Goal: Transaction & Acquisition: Obtain resource

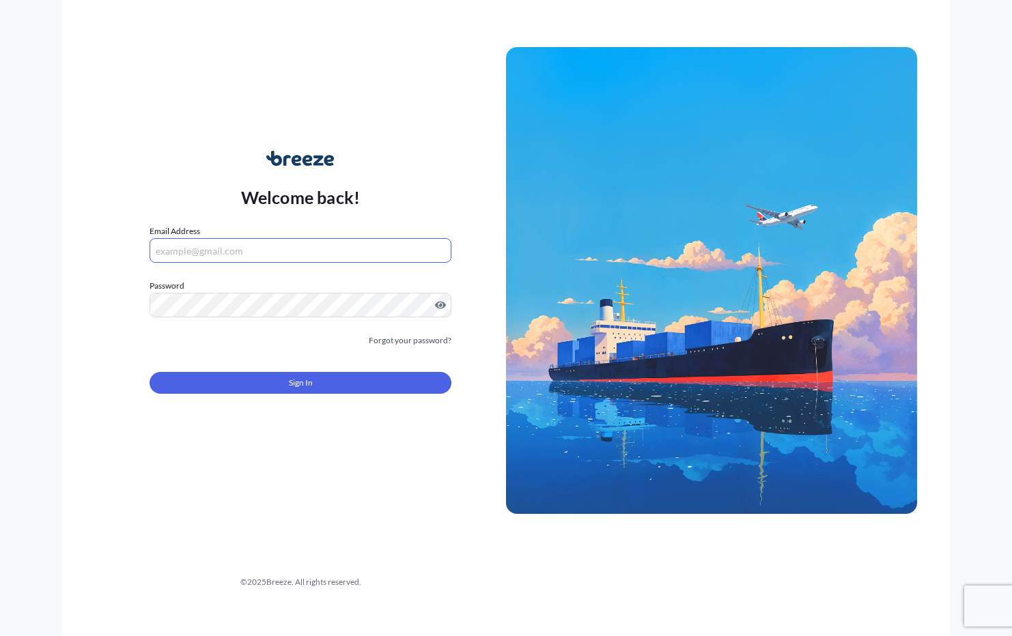
click at [236, 250] on input "Email Address" at bounding box center [301, 250] width 302 height 25
click at [260, 246] on input "Email Address" at bounding box center [301, 250] width 302 height 25
type input "[EMAIL_ADDRESS][DOMAIN_NAME]"
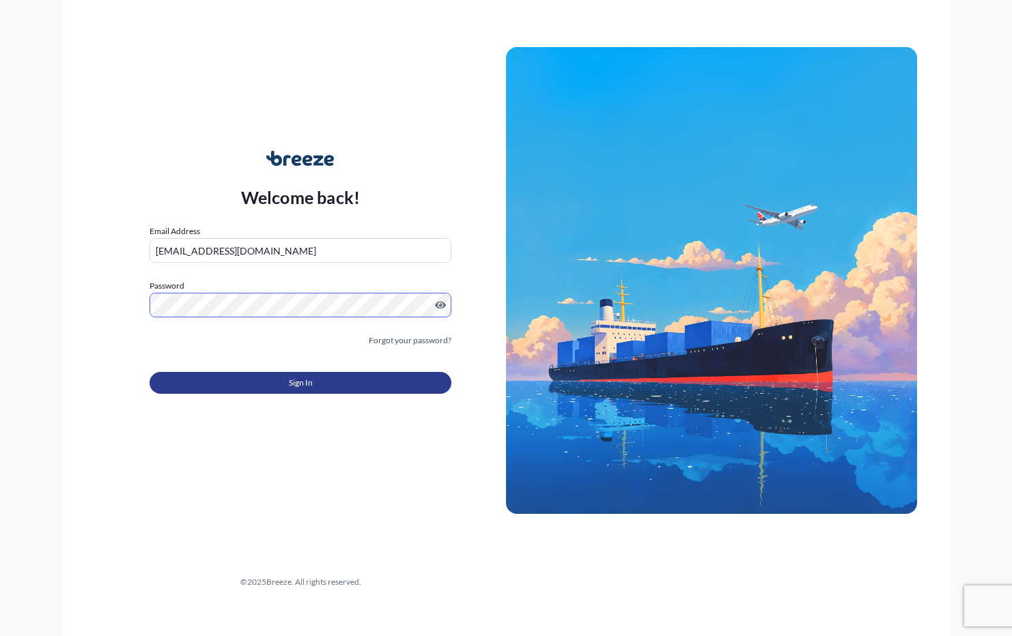
click at [367, 382] on button "Sign In" at bounding box center [301, 383] width 302 height 22
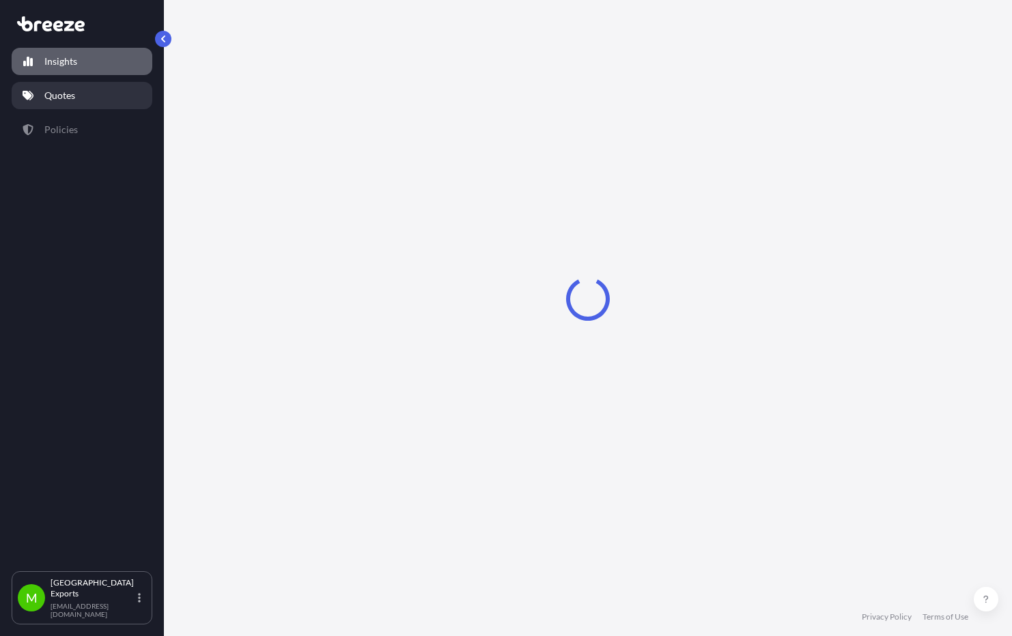
click at [72, 94] on p "Quotes" at bounding box center [59, 96] width 31 height 14
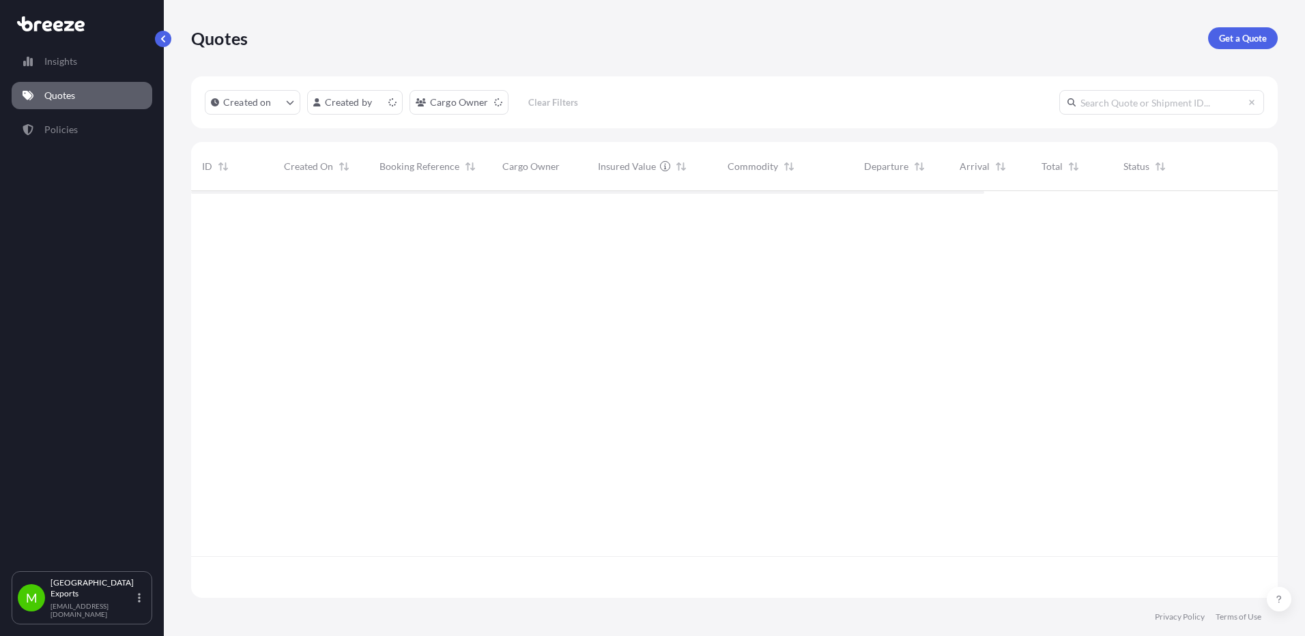
scroll to position [404, 1077]
click at [1011, 44] on p "Get a Quote" at bounding box center [1243, 38] width 48 height 14
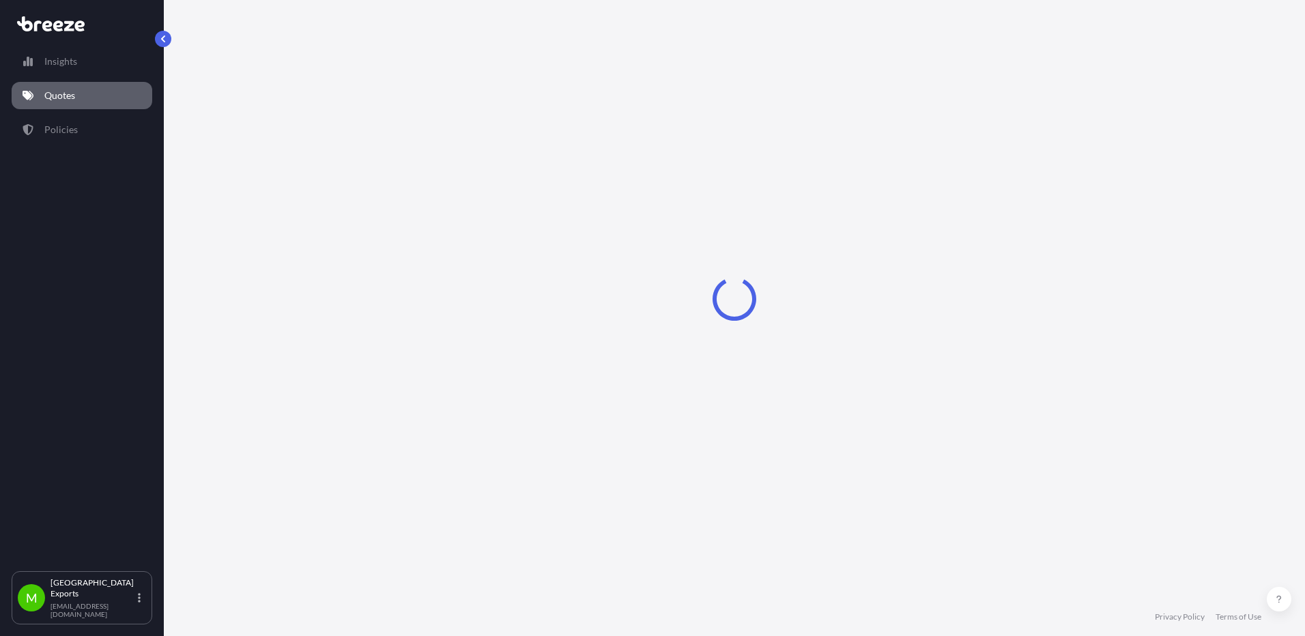
select select "Sea"
select select "1"
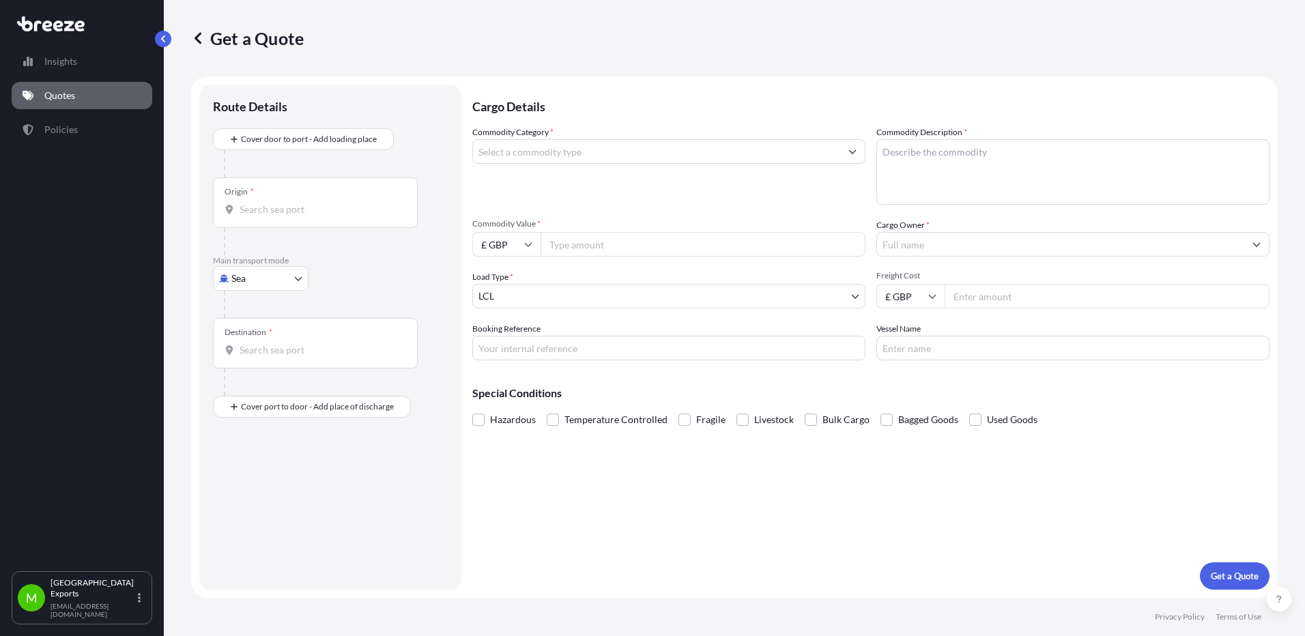
click at [626, 151] on input "Commodity Category *" at bounding box center [656, 151] width 367 height 25
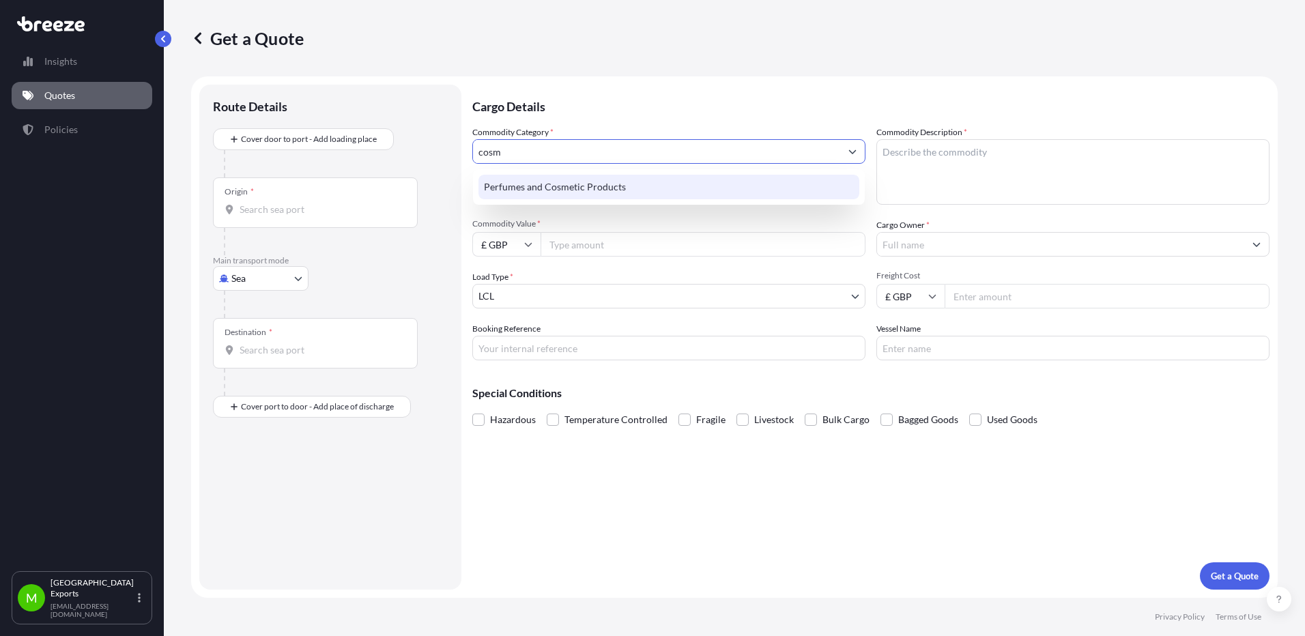
click at [634, 191] on div "Perfumes and Cosmetic Products" at bounding box center [669, 187] width 381 height 25
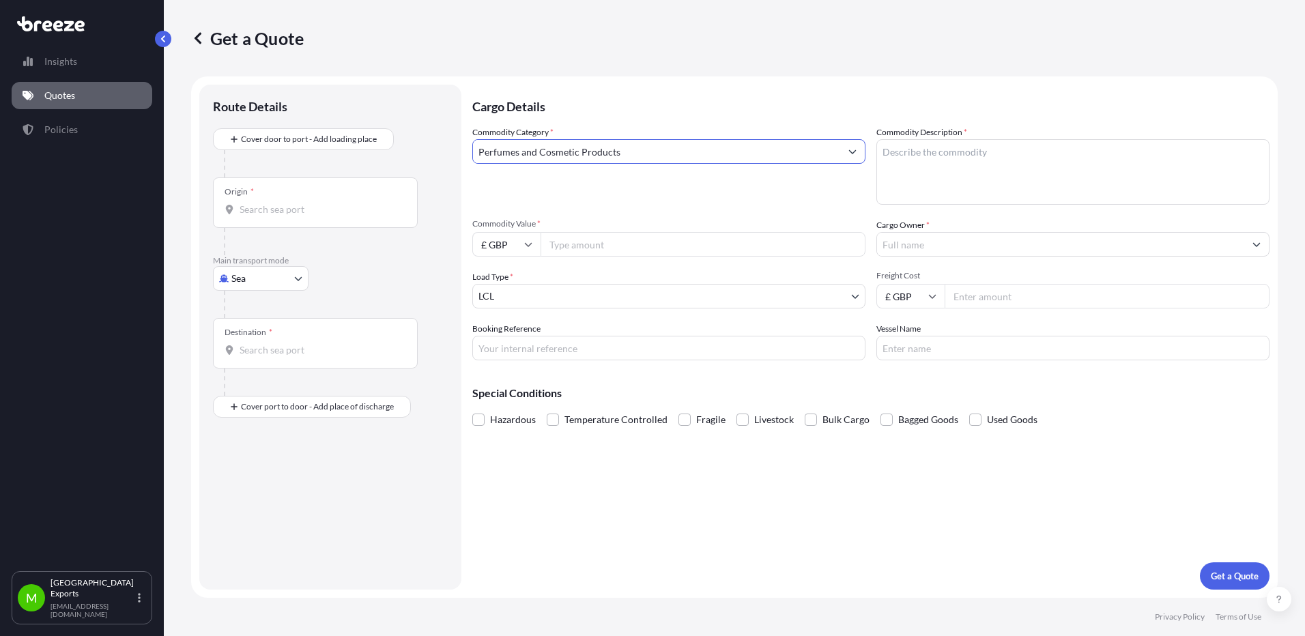
type input "Perfumes and Cosmetic Products"
click at [933, 171] on textarea "Commodity Description *" at bounding box center [1073, 172] width 393 height 66
click at [586, 252] on input "Commodity Value *" at bounding box center [703, 244] width 325 height 25
click at [484, 241] on input "£ GBP" at bounding box center [506, 244] width 68 height 25
click at [504, 342] on div "$ USD" at bounding box center [506, 339] width 57 height 26
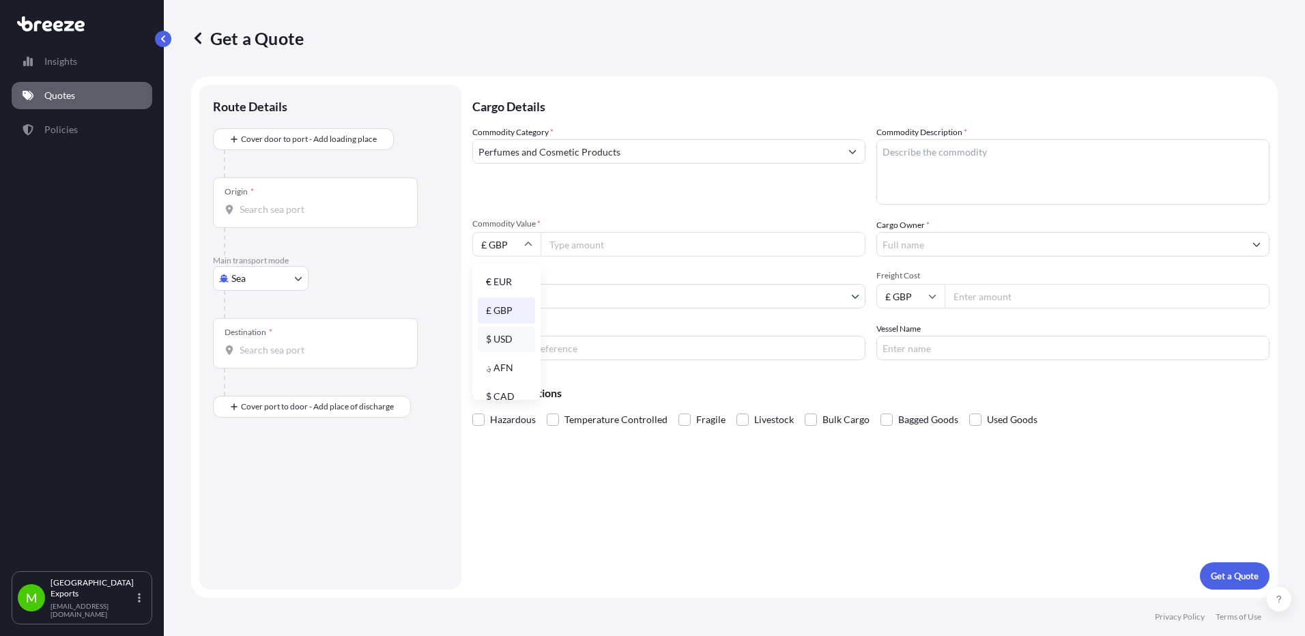
type input "$ USD"
click at [609, 245] on input "Commodity Value *" at bounding box center [703, 244] width 325 height 25
type input "32259"
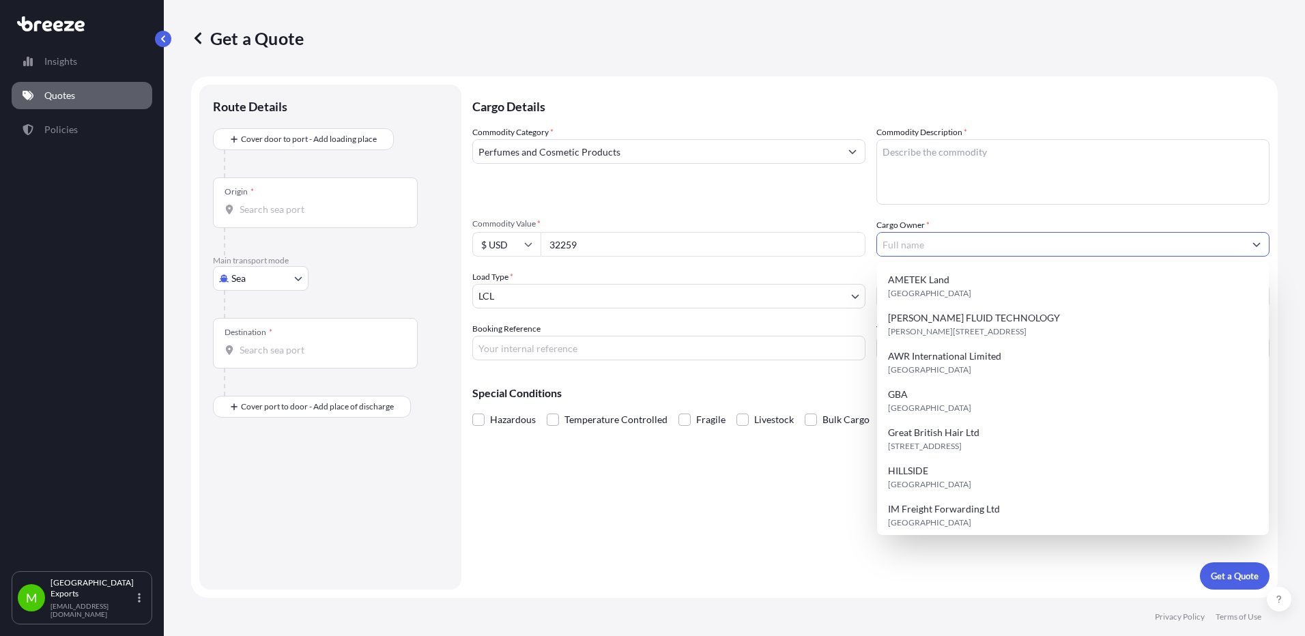
click at [905, 251] on input "Cargo Owner *" at bounding box center [1060, 244] width 367 height 25
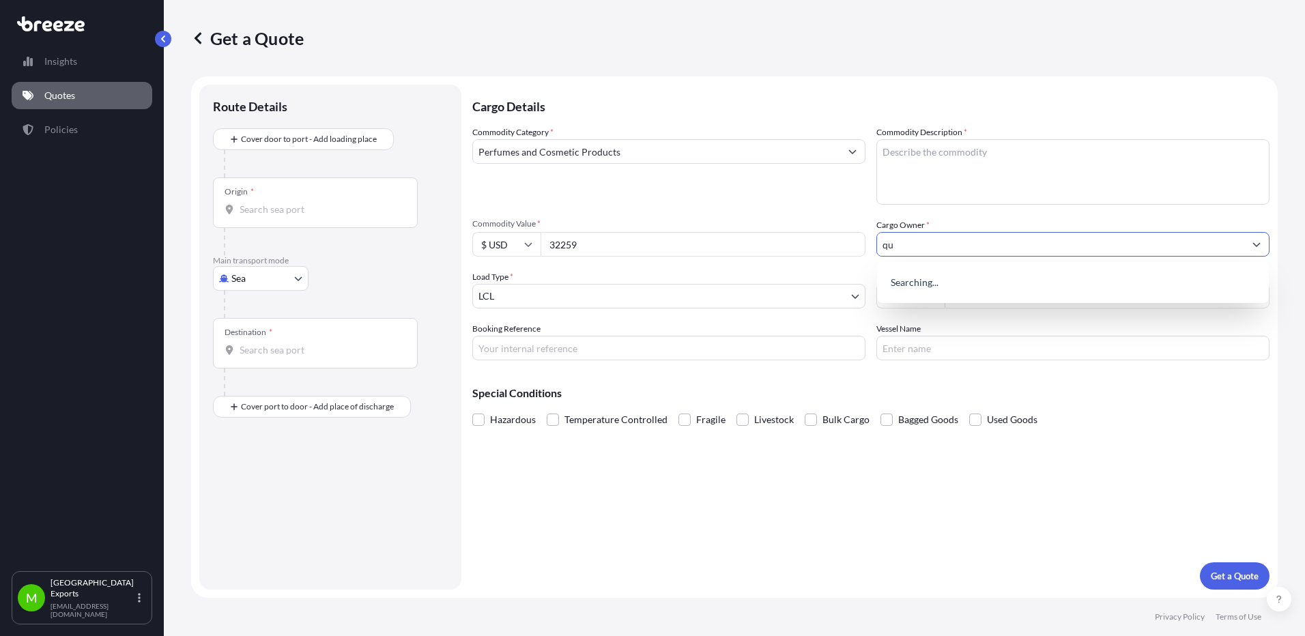
type input "q"
type input "QUEST PERSONAL CARE"
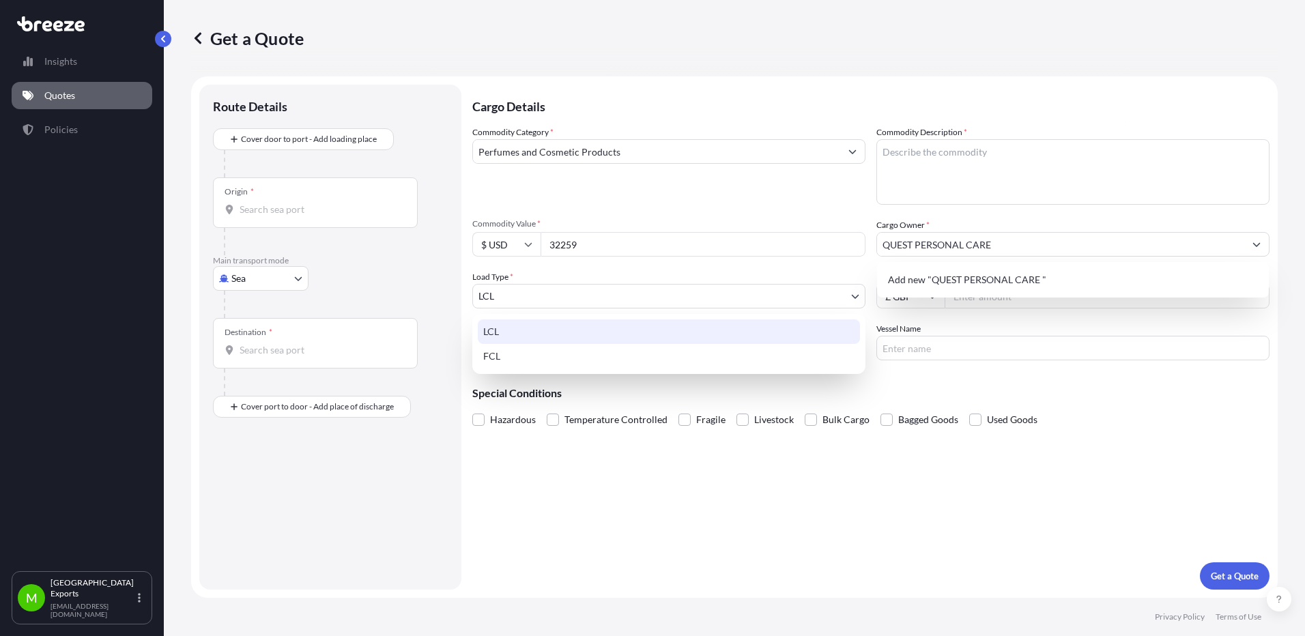
click at [582, 293] on body "0 options available. 1 option available. 0 options available. 1 option availabl…" at bounding box center [652, 318] width 1305 height 636
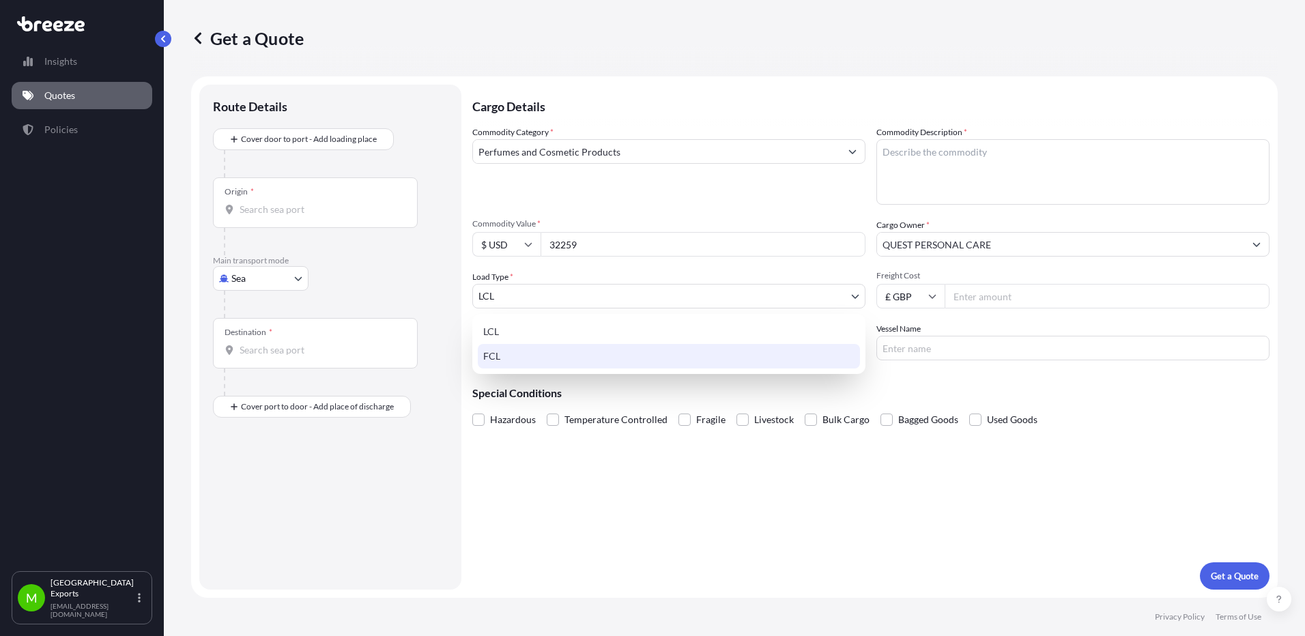
click at [527, 361] on div "FCL" at bounding box center [669, 356] width 382 height 25
select select "2"
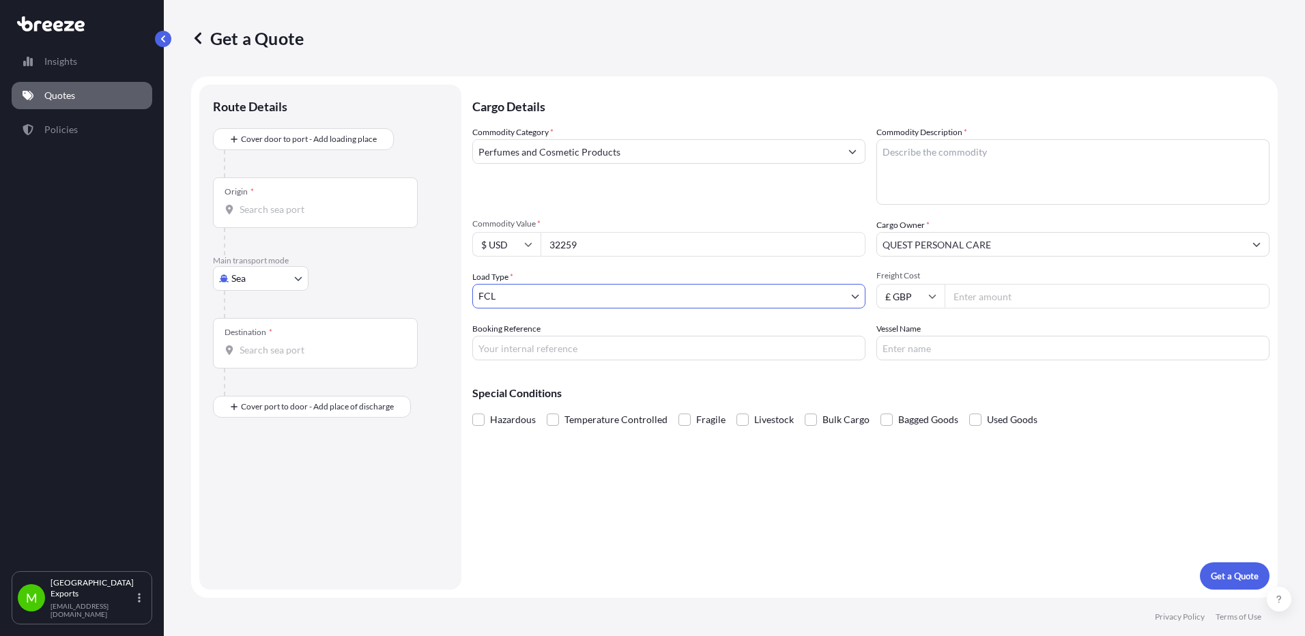
click at [979, 296] on input "Freight Cost" at bounding box center [1107, 296] width 325 height 25
click at [989, 294] on input "Freight Cost" at bounding box center [1107, 296] width 325 height 25
click at [933, 296] on icon at bounding box center [932, 296] width 8 height 8
click at [909, 392] on div "$ USD" at bounding box center [910, 391] width 57 height 26
type input "$ USD"
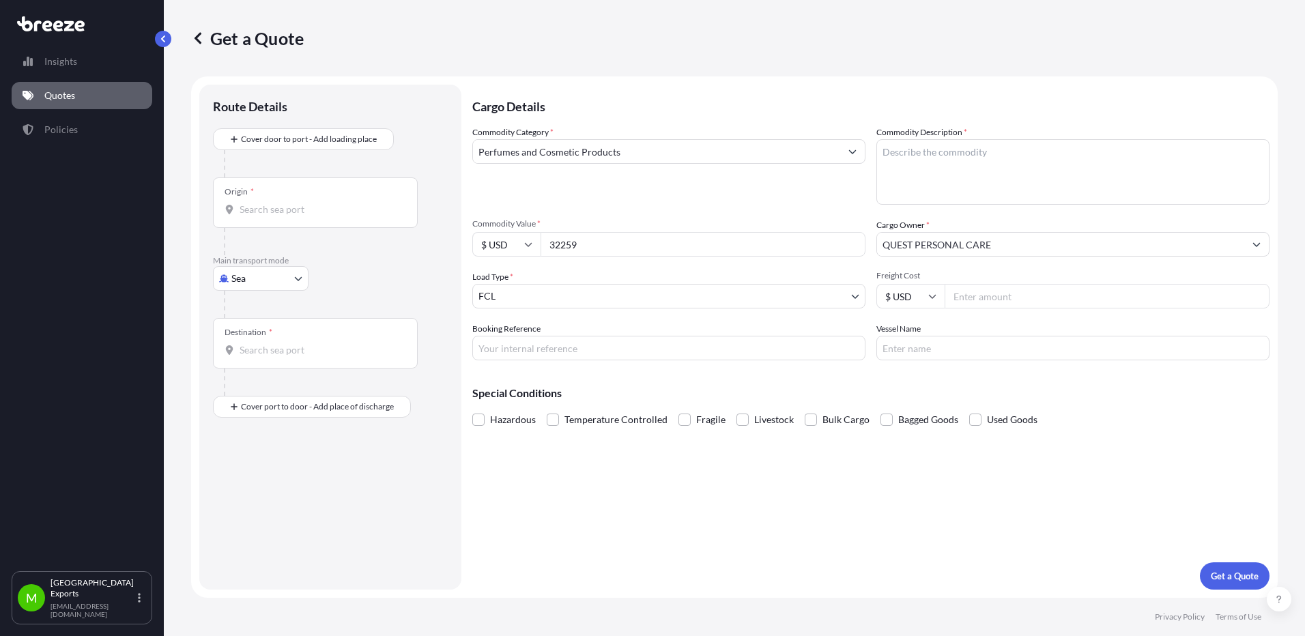
click at [997, 302] on input "Freight Cost" at bounding box center [1107, 296] width 325 height 25
type input "1120"
click at [642, 352] on input "Booking Reference" at bounding box center [668, 348] width 393 height 25
type input "MQT2504615"
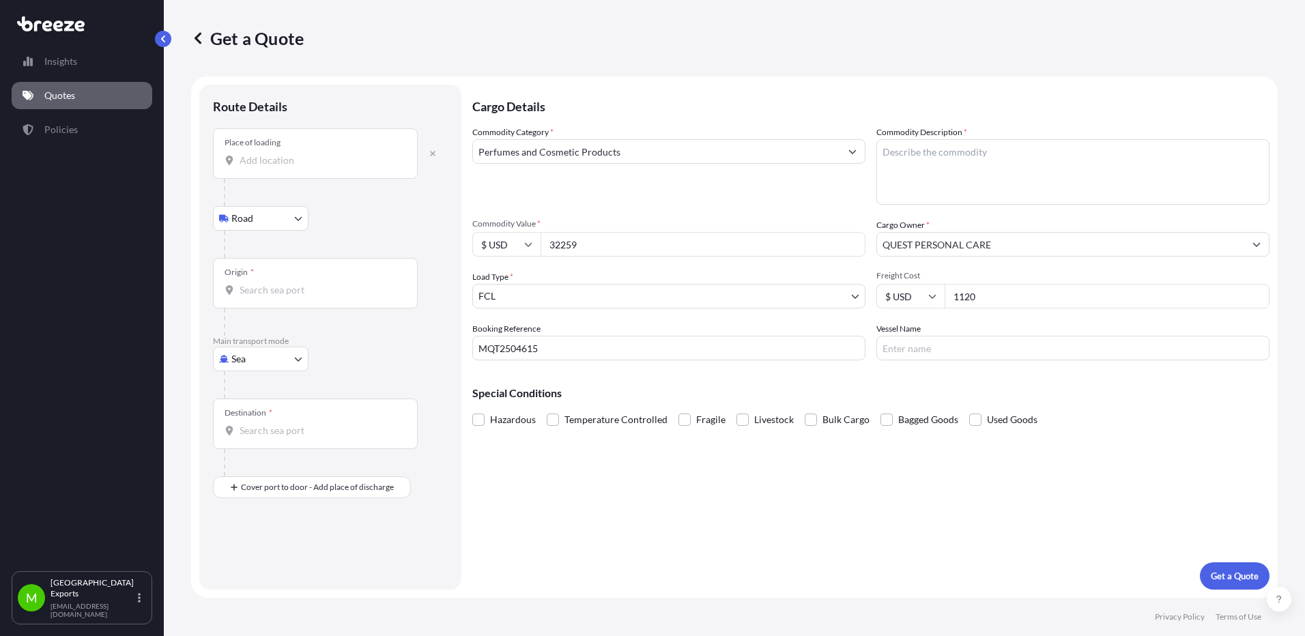
click at [301, 147] on div "Place of loading" at bounding box center [315, 153] width 205 height 51
click at [301, 154] on input "Place of loading" at bounding box center [320, 161] width 161 height 14
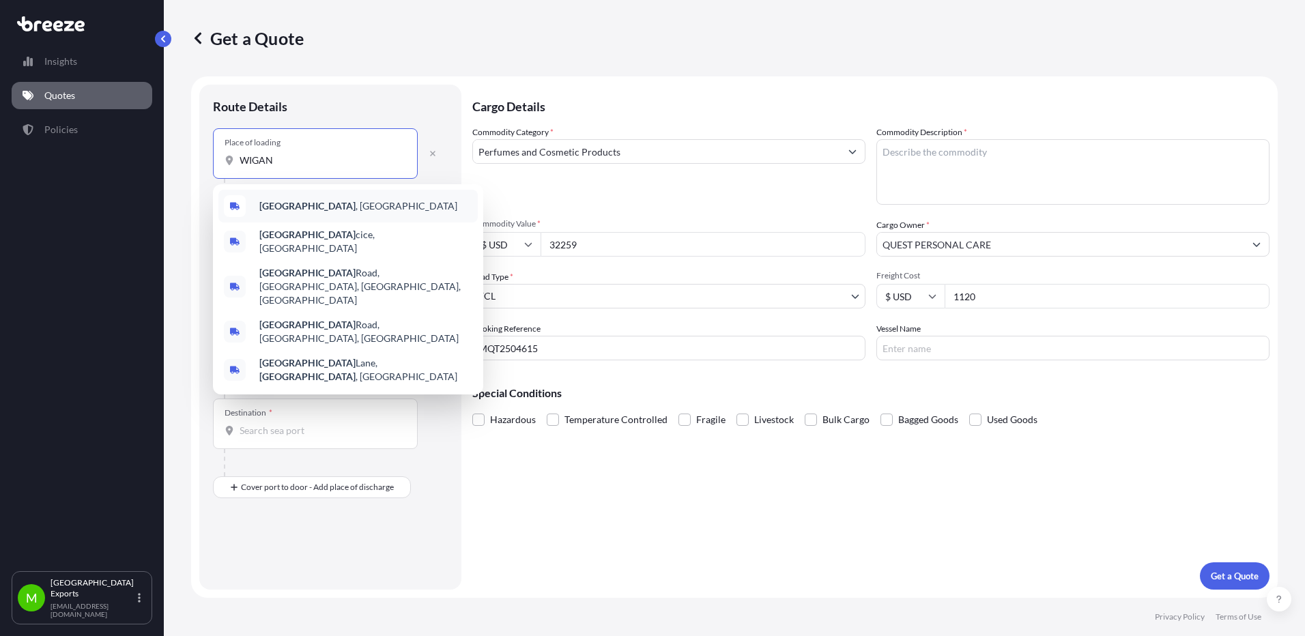
click at [300, 209] on span "[GEOGRAPHIC_DATA] , [GEOGRAPHIC_DATA]" at bounding box center [358, 206] width 198 height 14
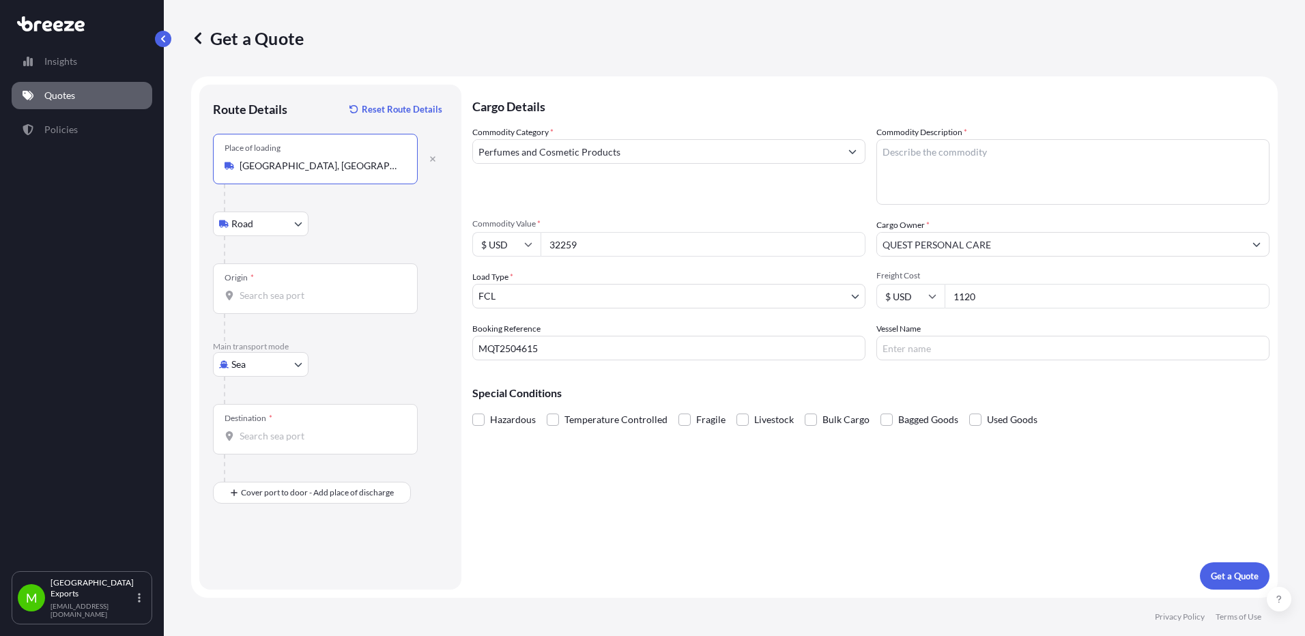
type input "[GEOGRAPHIC_DATA], [GEOGRAPHIC_DATA]"
click at [281, 285] on div "Origin *" at bounding box center [315, 289] width 205 height 51
click at [281, 289] on input "Origin *" at bounding box center [320, 296] width 161 height 14
click at [291, 274] on div "Origin *" at bounding box center [315, 289] width 205 height 51
click at [291, 289] on input "Origin * Please select an origin" at bounding box center [320, 296] width 161 height 14
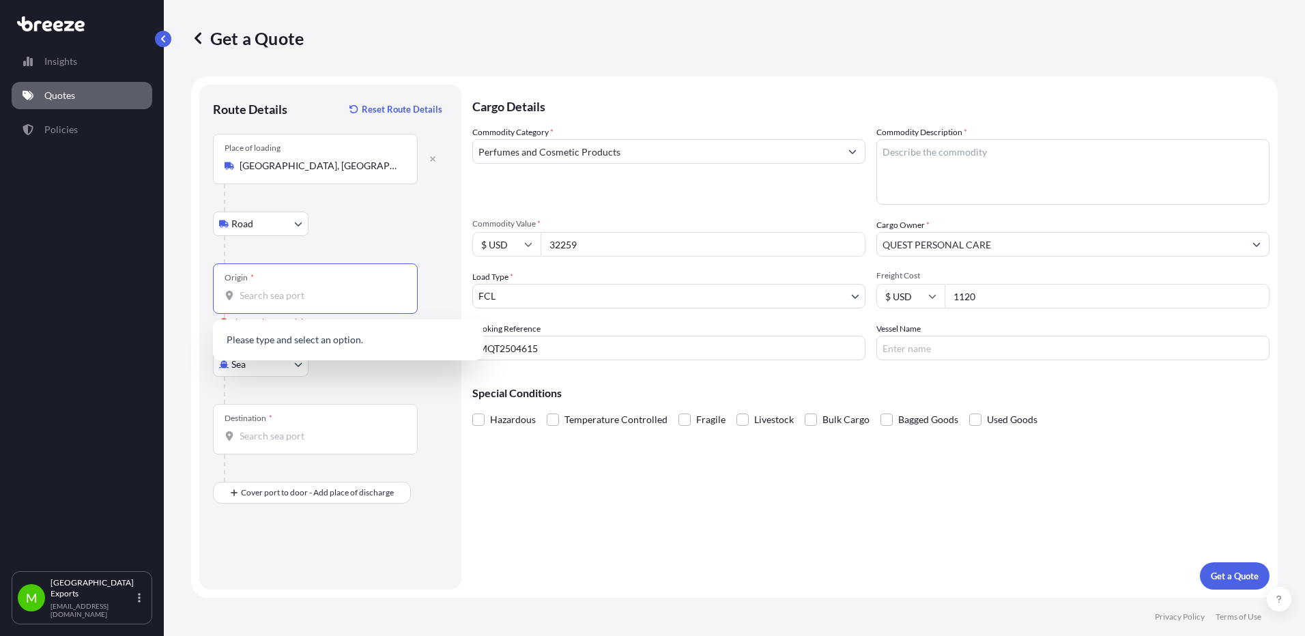
click at [297, 296] on input "Origin * Please select an origin" at bounding box center [320, 296] width 161 height 14
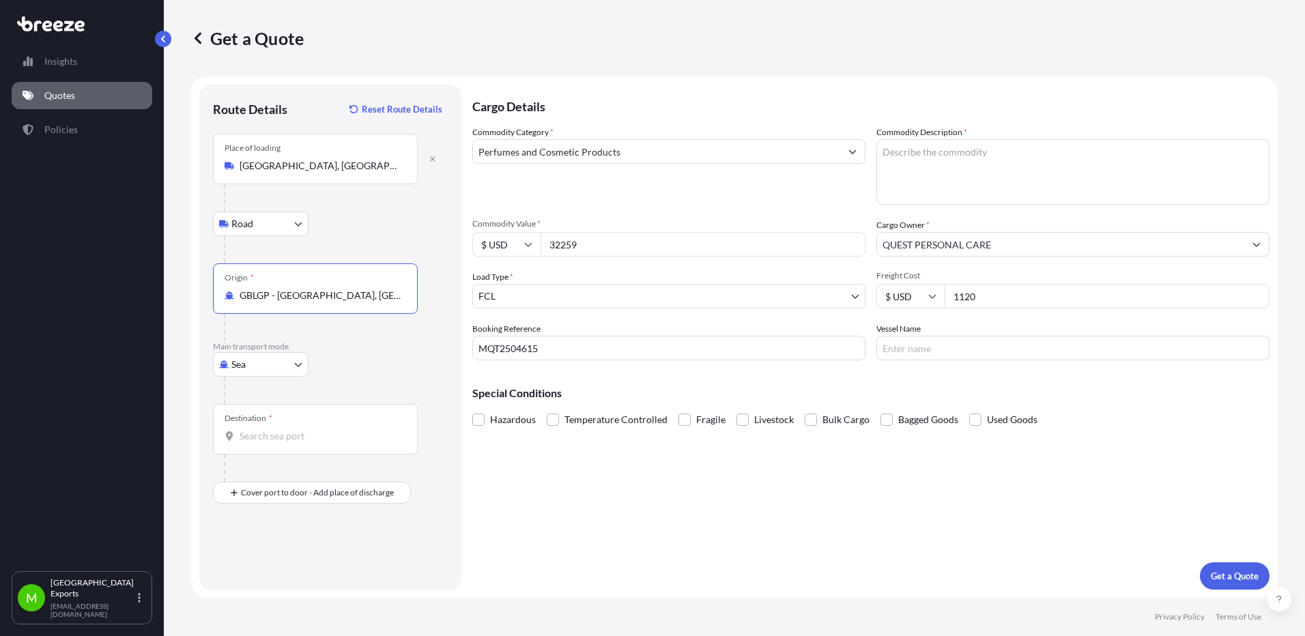
type input "GBLGP - [GEOGRAPHIC_DATA], [GEOGRAPHIC_DATA]"
click at [256, 433] on input "Destination *" at bounding box center [320, 436] width 161 height 14
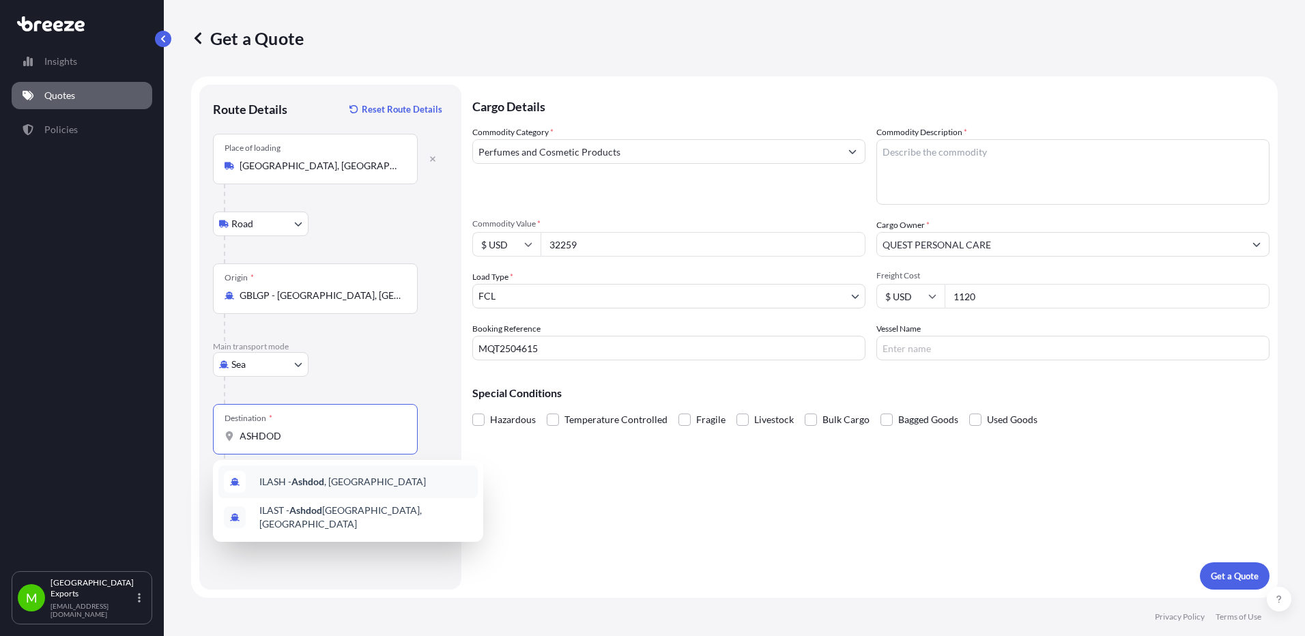
click at [339, 480] on span "ILASH - [GEOGRAPHIC_DATA] , [GEOGRAPHIC_DATA]" at bounding box center [342, 482] width 167 height 14
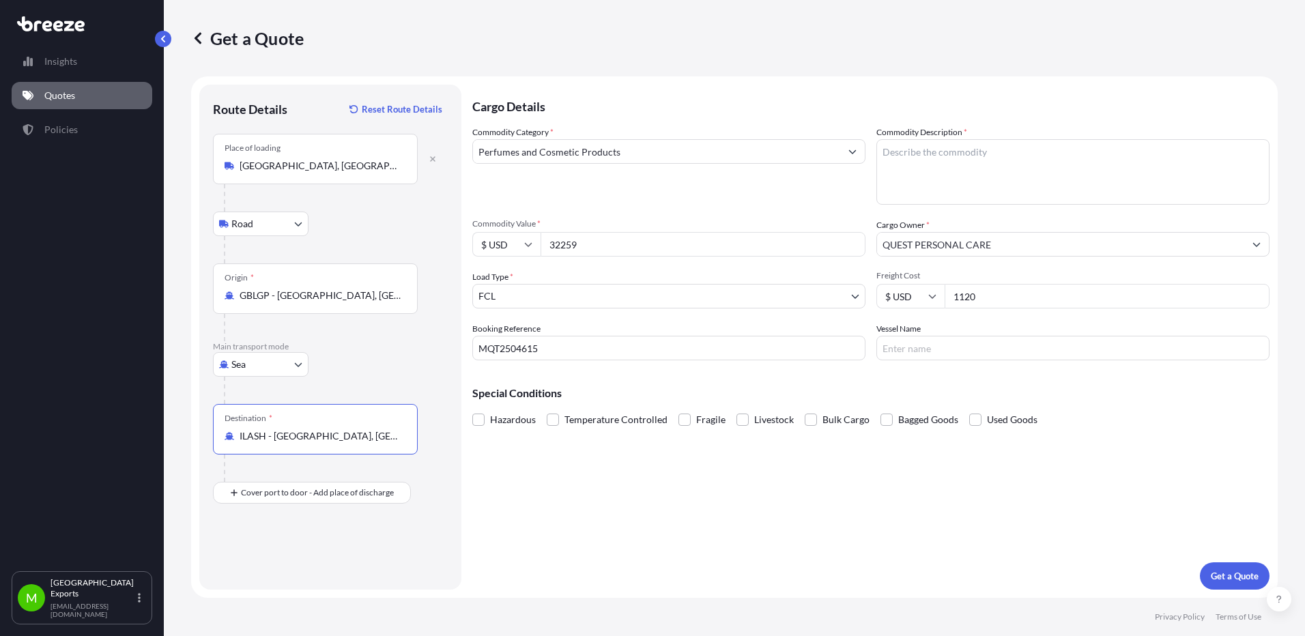
type input "ILASH - [GEOGRAPHIC_DATA], [GEOGRAPHIC_DATA]"
click at [921, 352] on input "Vessel Name" at bounding box center [1073, 348] width 393 height 25
type input "TBA"
click at [933, 157] on textarea "Commodity Description *" at bounding box center [1073, 172] width 393 height 66
type textarea "3304910000"
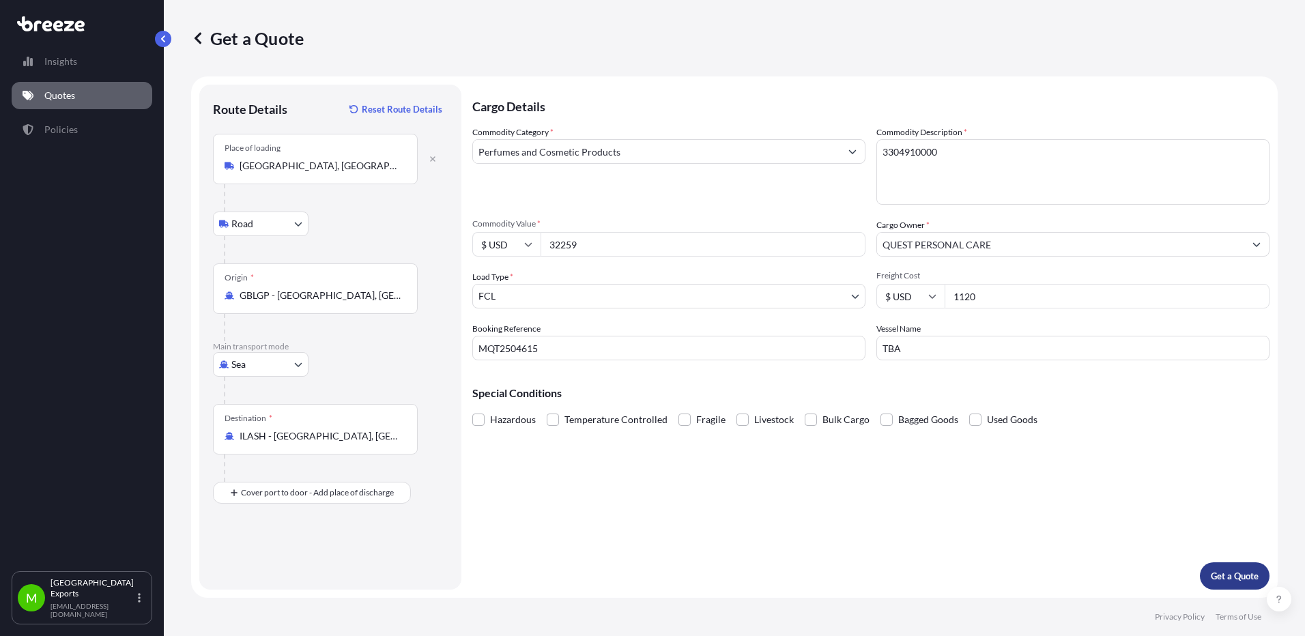
click at [1011, 571] on p "Get a Quote" at bounding box center [1235, 576] width 48 height 14
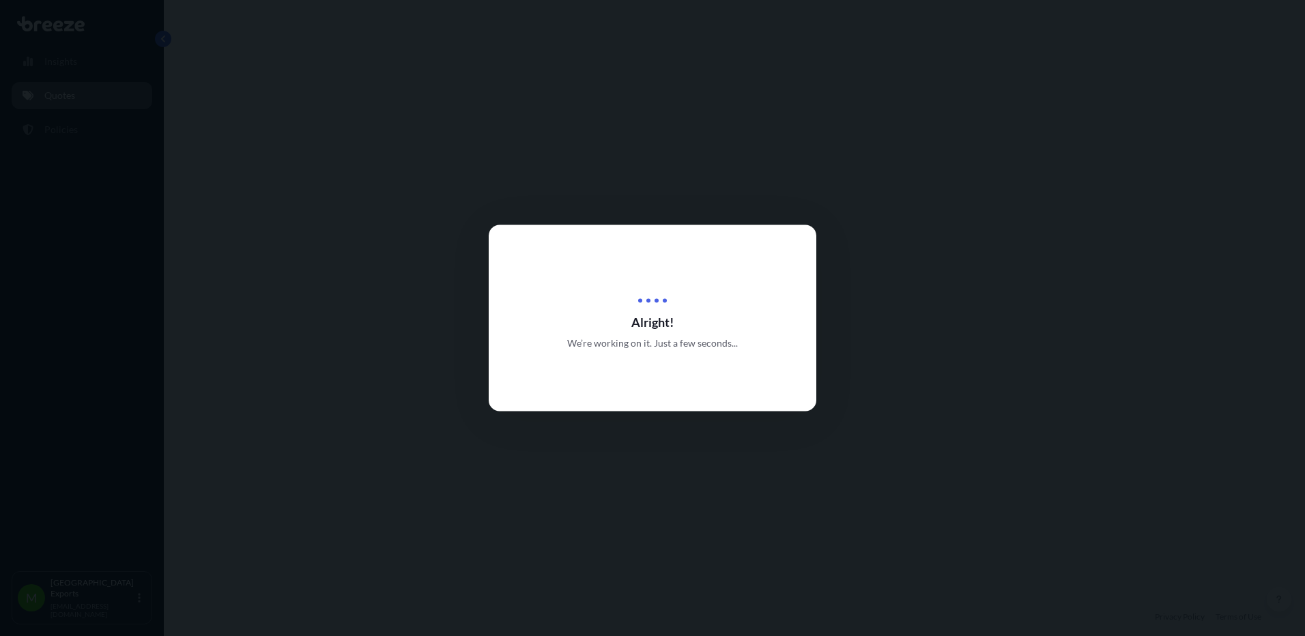
select select "Road"
select select "Sea"
select select "2"
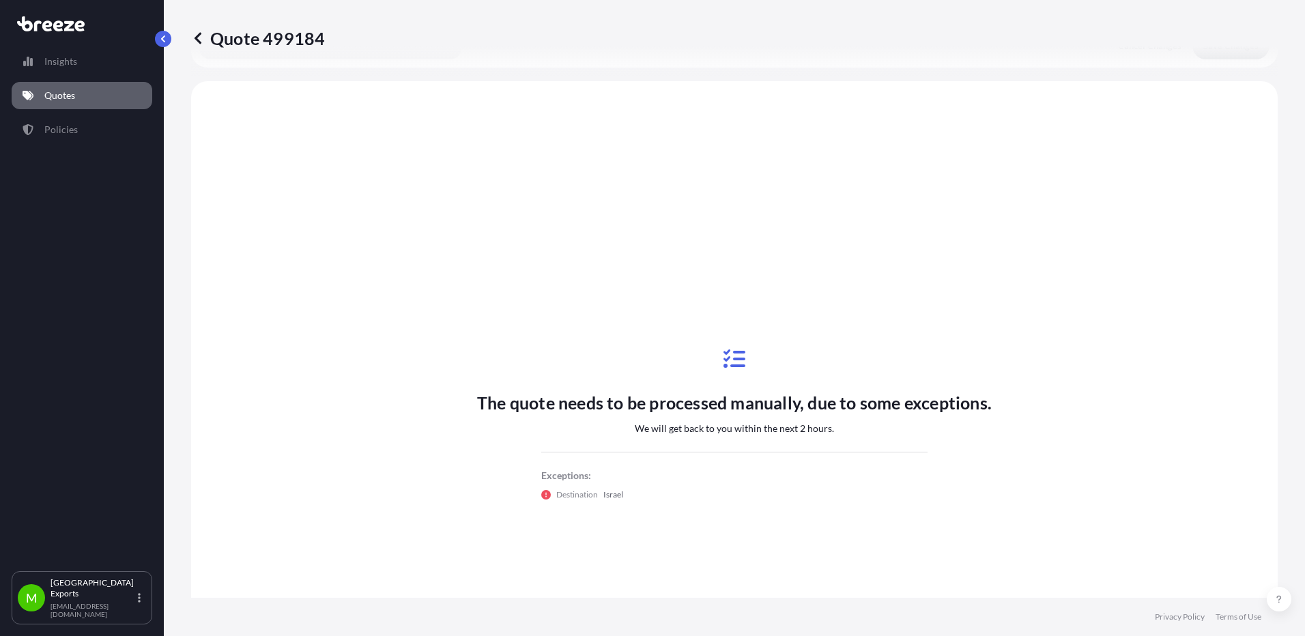
scroll to position [466, 0]
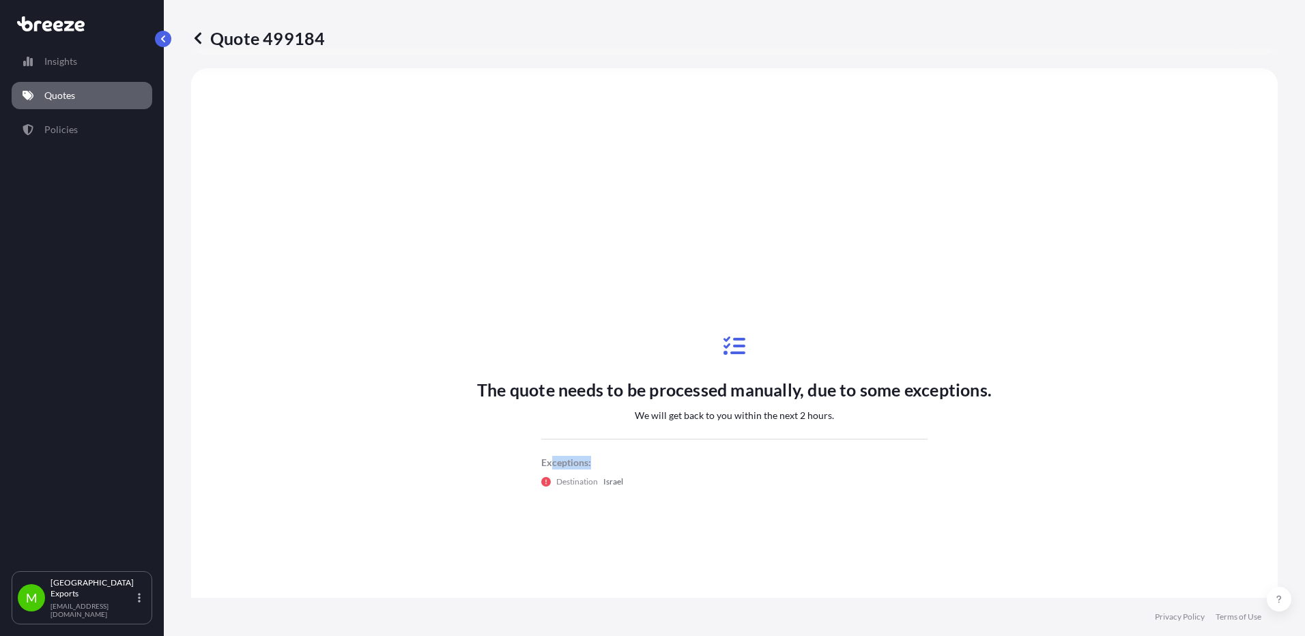
drag, startPoint x: 543, startPoint y: 461, endPoint x: 623, endPoint y: 461, distance: 79.9
click at [623, 461] on p "Exceptions:" at bounding box center [734, 463] width 386 height 14
drag, startPoint x: 623, startPoint y: 461, endPoint x: 791, endPoint y: 446, distance: 168.6
click at [791, 446] on div "Exceptions: Destination [GEOGRAPHIC_DATA]" at bounding box center [734, 464] width 386 height 50
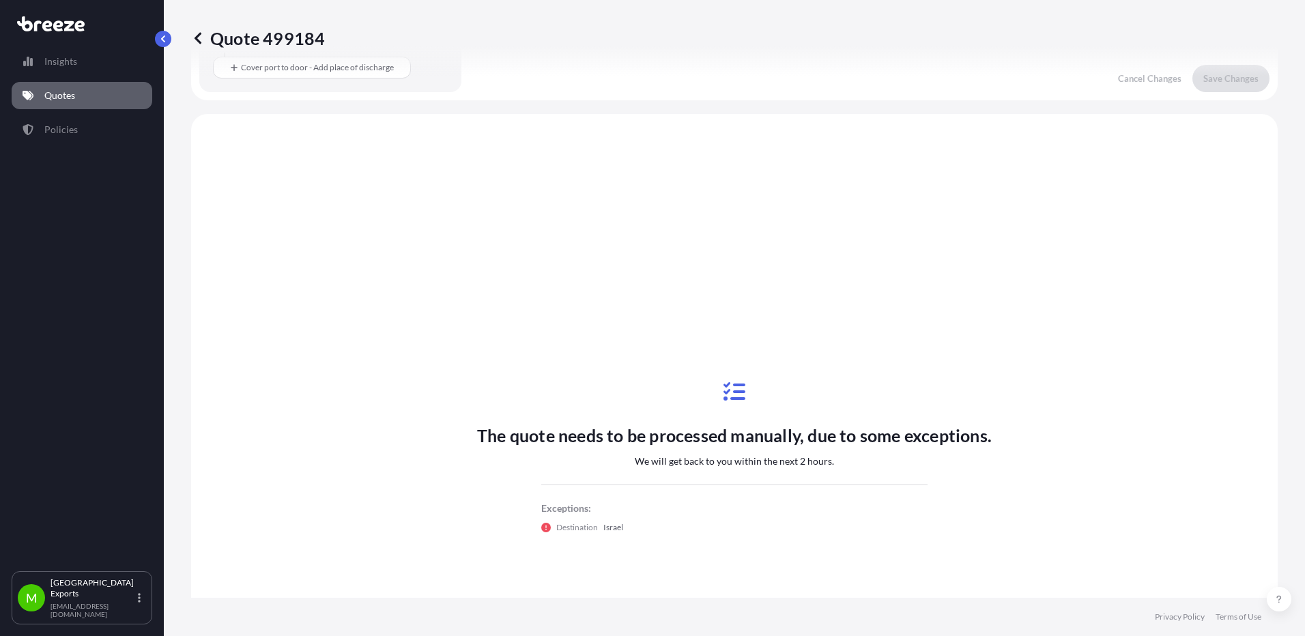
scroll to position [397, 0]
